Goal: Navigation & Orientation: Understand site structure

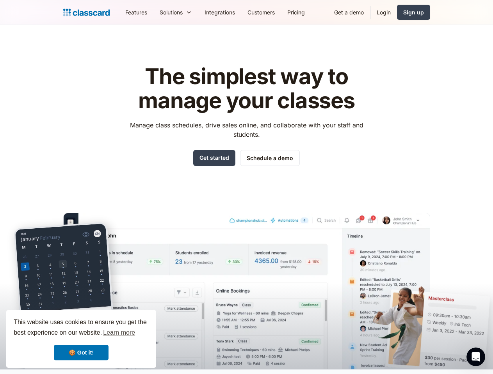
click at [246, 187] on div "The simplest way to manage your classes Manage class schedules, drive sales onl…" at bounding box center [246, 210] width 367 height 317
click at [81, 339] on div "This website uses cookies to ensure you get the best experience on our website.…" at bounding box center [81, 339] width 150 height 58
click at [274, 12] on nav "Features Resources Blog The latest industry news, updates and info. Customer st…" at bounding box center [274, 13] width 311 height 18
click at [153, 12] on div "Solutions Sports academy Swim school Dance studio Gymnastics Music school Marti…" at bounding box center [175, 13] width 45 height 18
click at [475, 357] on icon "Open Intercom Messenger" at bounding box center [475, 357] width 13 height 13
